Goal: Task Accomplishment & Management: Use online tool/utility

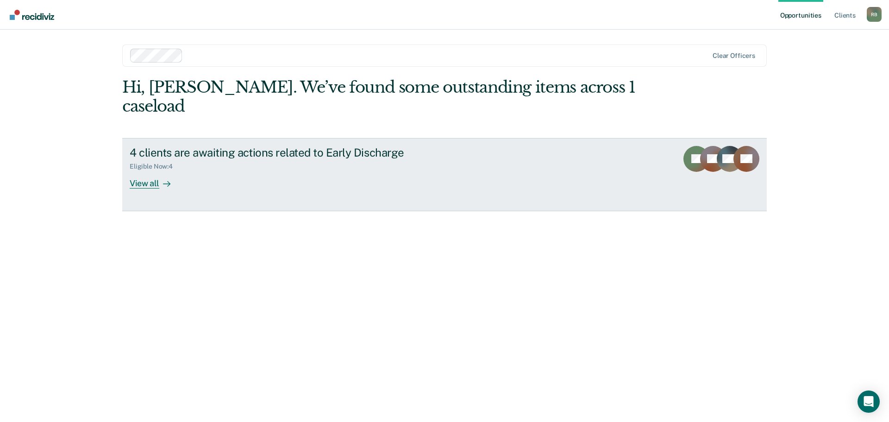
click at [151, 170] on div "View all" at bounding box center [156, 179] width 52 height 18
